Goal: Find specific page/section: Find specific page/section

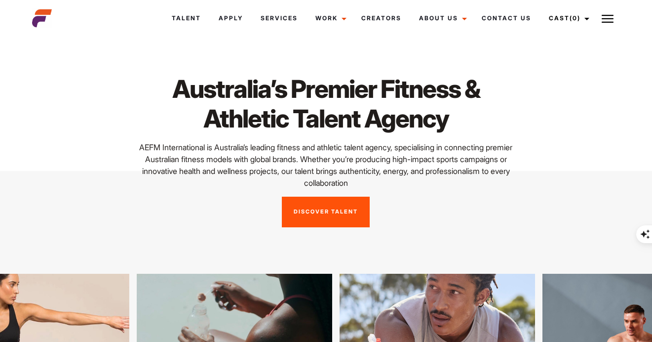
click at [457, 167] on p "AEFM International is Australia’s leading fitness and athletic talent agency, s…" at bounding box center [326, 164] width 388 height 47
click at [459, 158] on p "AEFM International is Australia’s leading fitness and athletic talent agency, s…" at bounding box center [326, 164] width 388 height 47
click at [331, 172] on p "AEFM International is Australia’s leading fitness and athletic talent agency, s…" at bounding box center [326, 164] width 388 height 47
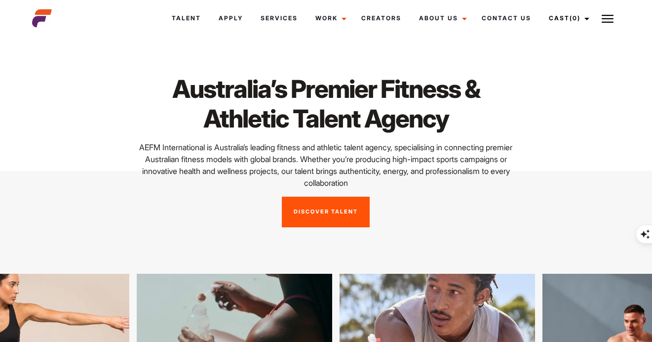
click at [331, 152] on p "AEFM International is Australia’s leading fitness and athletic talent agency, s…" at bounding box center [326, 164] width 388 height 47
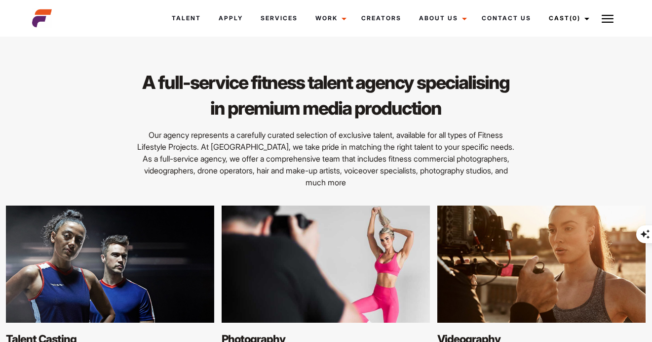
scroll to position [966, 0]
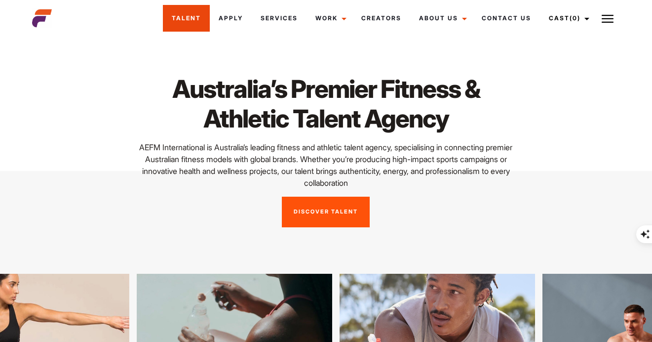
click at [199, 19] on link "Talent" at bounding box center [186, 18] width 47 height 27
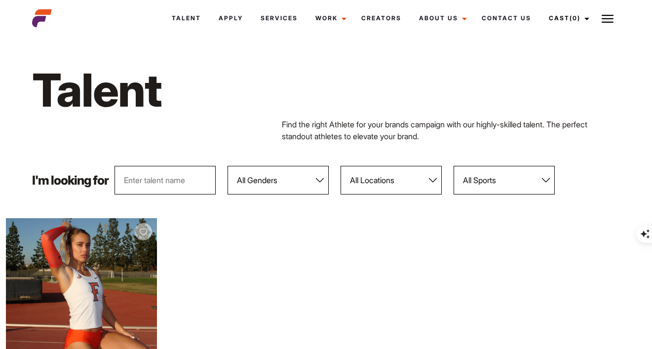
scroll to position [2, 0]
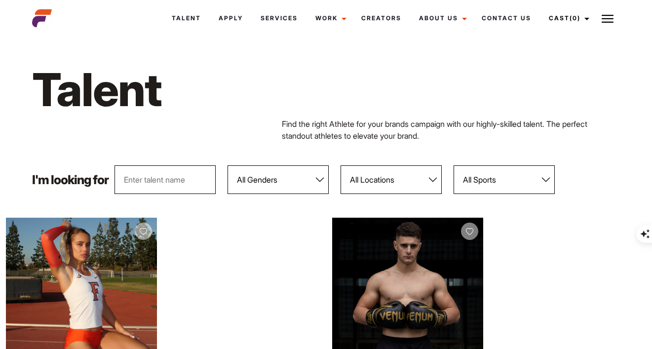
click at [239, 178] on select "All Genders Female Male" at bounding box center [278, 179] width 101 height 29
select select "103"
click at [228, 165] on select "All Genders Female Male" at bounding box center [278, 179] width 101 height 29
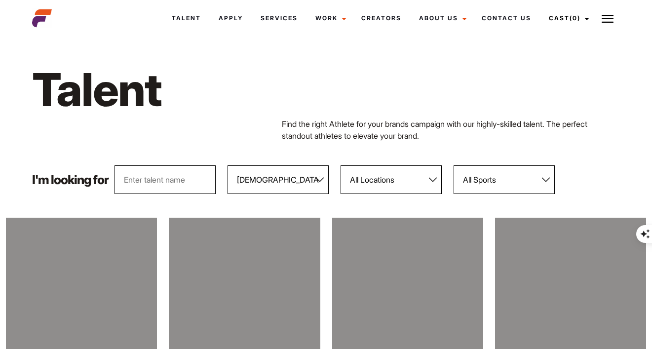
click at [384, 182] on select "All Locations Adelaide Brisbane Darwin Gold Coast Melbourne Perth Sunshine Coas…" at bounding box center [391, 179] width 101 height 29
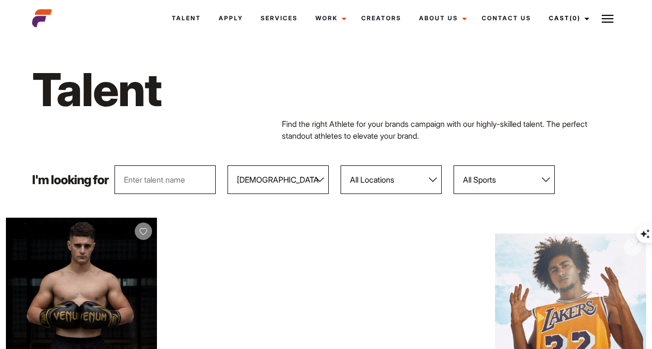
select select "118"
click at [341, 165] on select "All Locations Adelaide Brisbane Darwin Gold Coast Melbourne Perth Sunshine Coas…" at bounding box center [391, 179] width 101 height 29
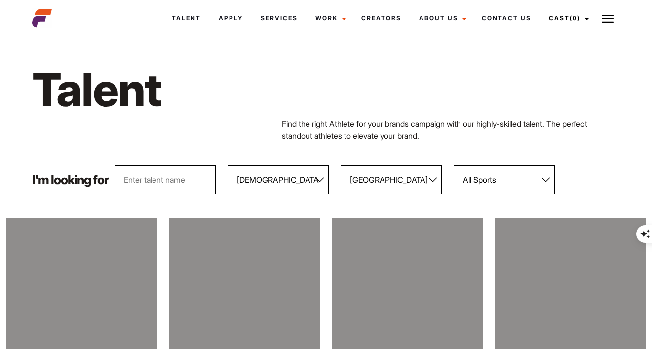
click at [479, 175] on select "All Sports 100 Meter Butterfly Acrobatics Aerial awareness Aerobics AFL Aflw Am…" at bounding box center [504, 179] width 101 height 29
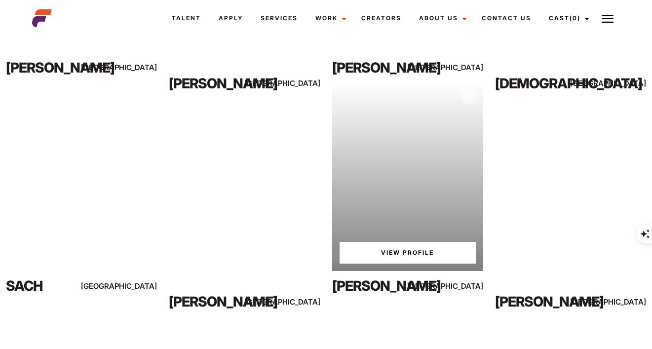
scroll to position [0, 0]
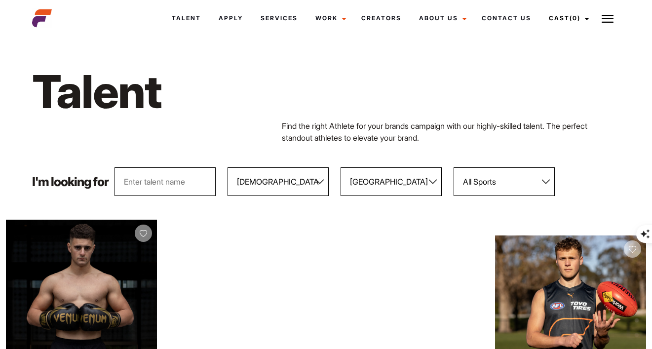
click at [284, 184] on select "All Genders Female Male" at bounding box center [278, 181] width 101 height 29
click at [228, 167] on select "All Genders Female Male" at bounding box center [278, 181] width 101 height 29
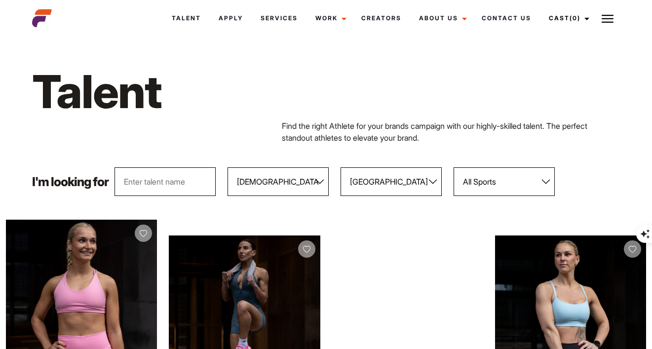
click at [284, 184] on select "All Genders Female Male" at bounding box center [278, 181] width 101 height 29
select select "103"
click at [228, 167] on select "All Genders Female Male" at bounding box center [278, 181] width 101 height 29
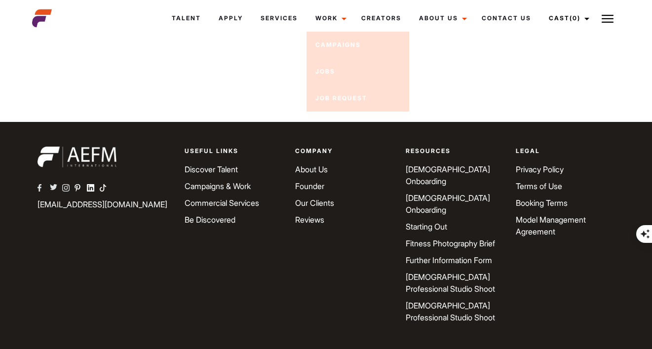
scroll to position [2869, 0]
